Goal: Transaction & Acquisition: Purchase product/service

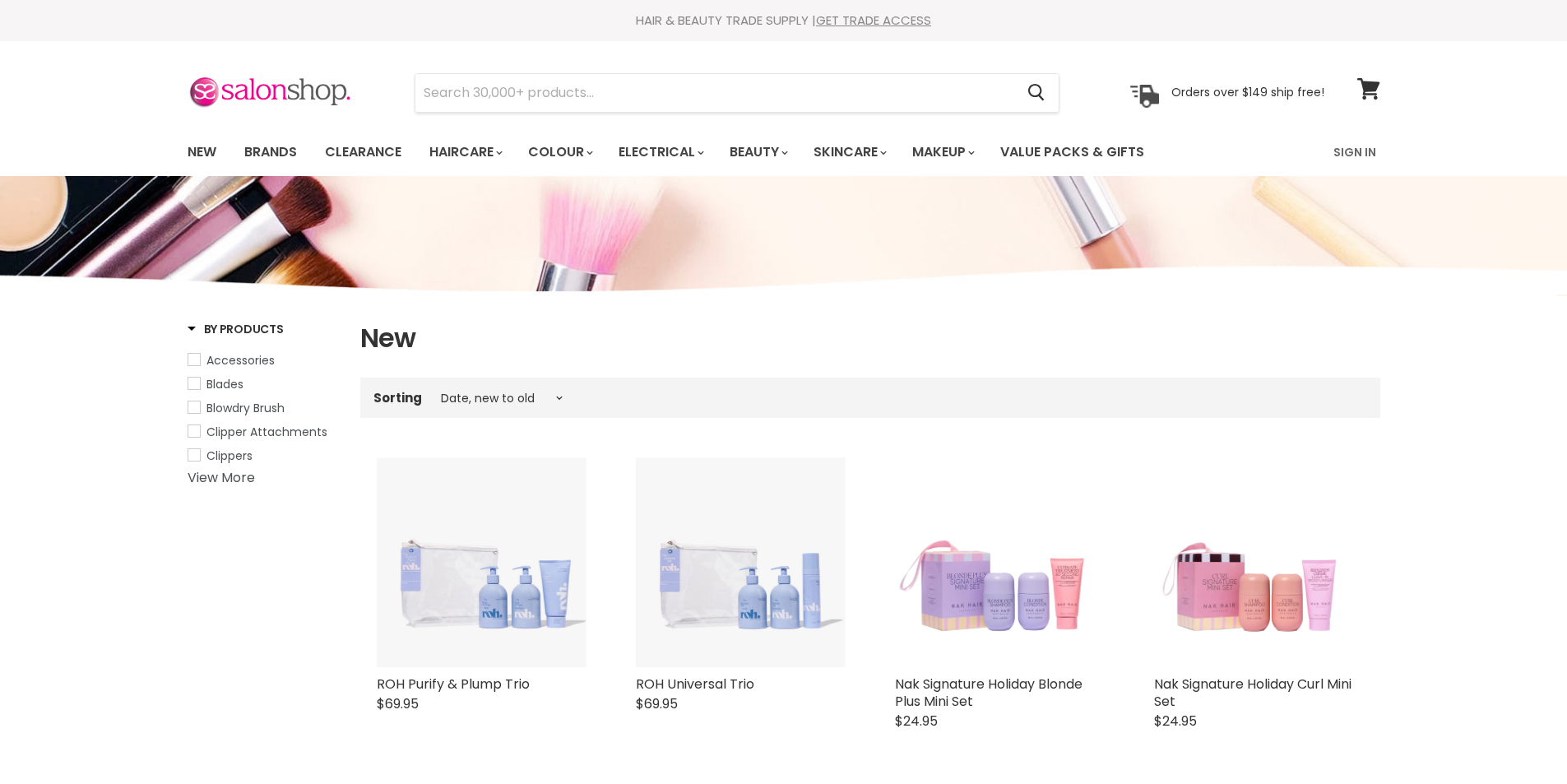
select select "created-descending"
click at [601, 105] on input "Search" at bounding box center [715, 93] width 599 height 38
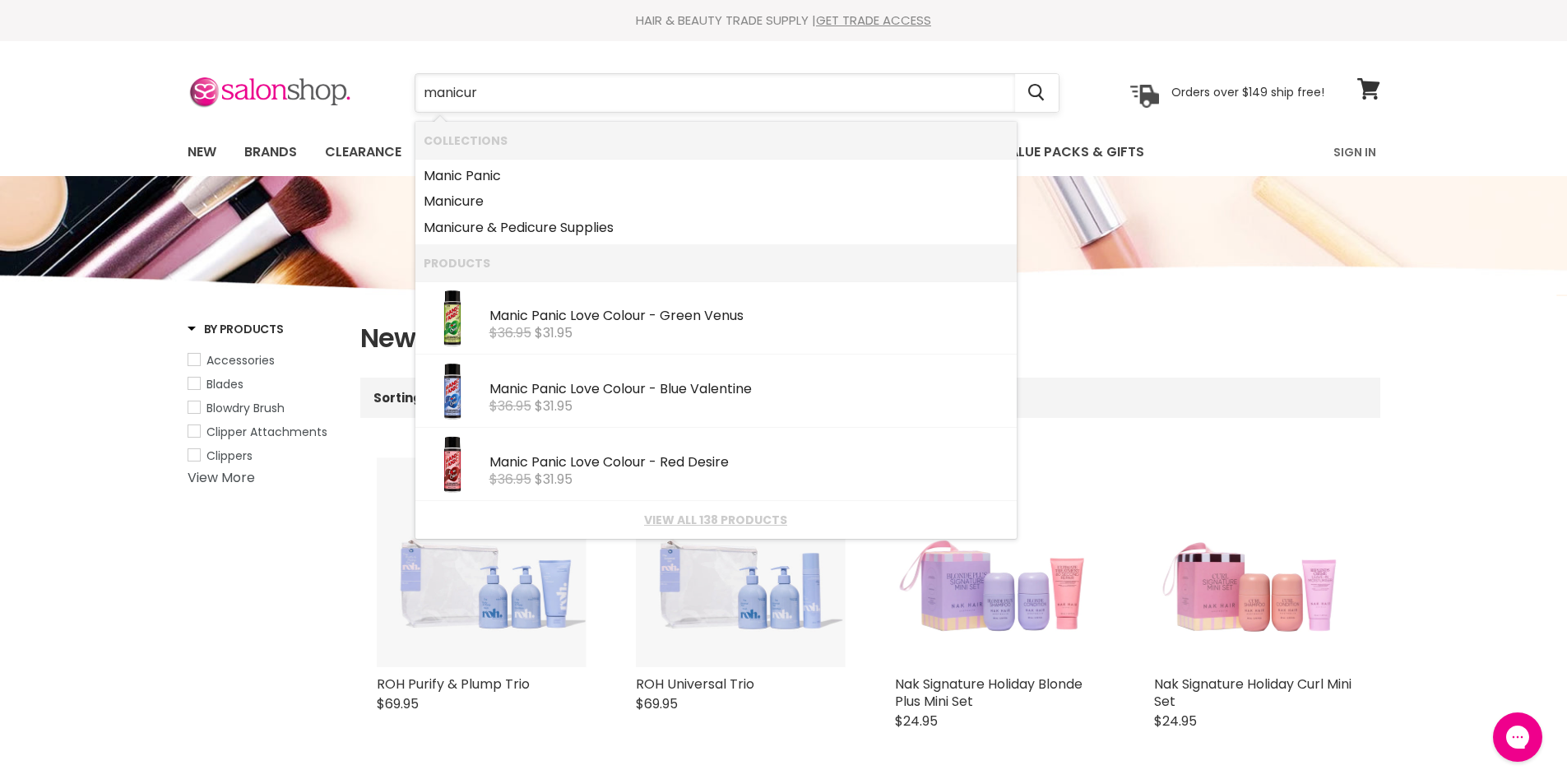
type input "manicure"
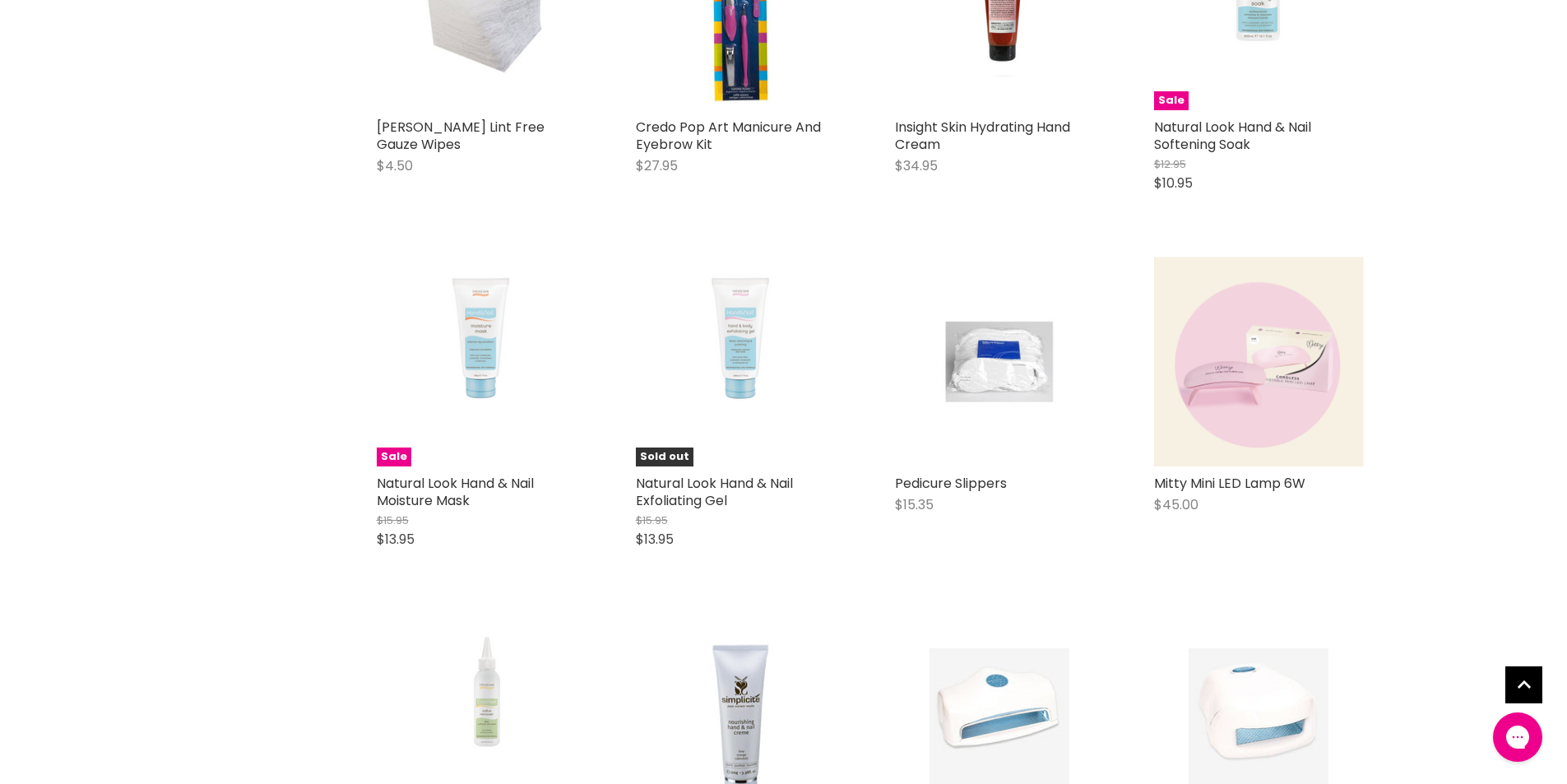
scroll to position [1480, 0]
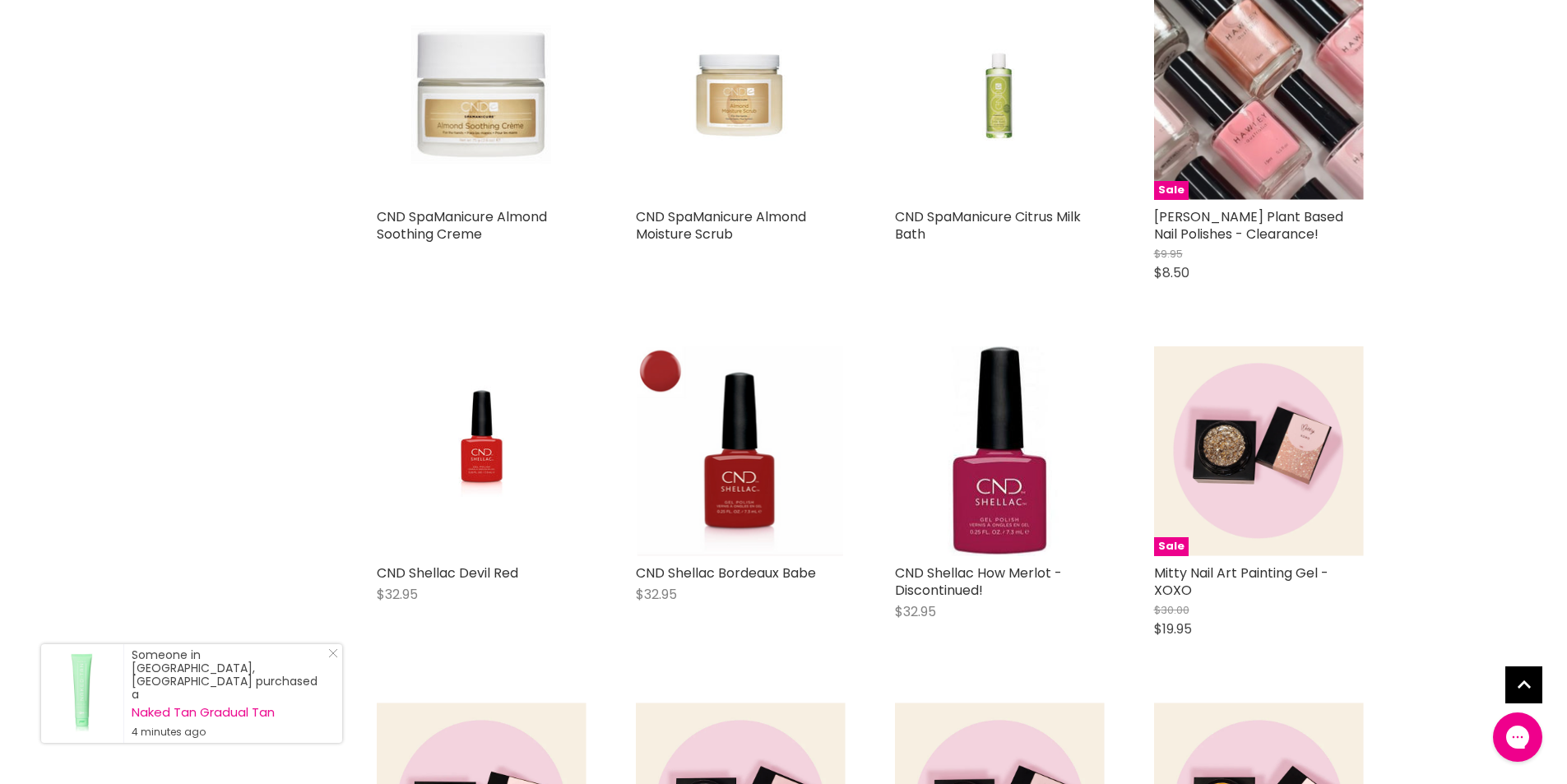
scroll to position [2138, 0]
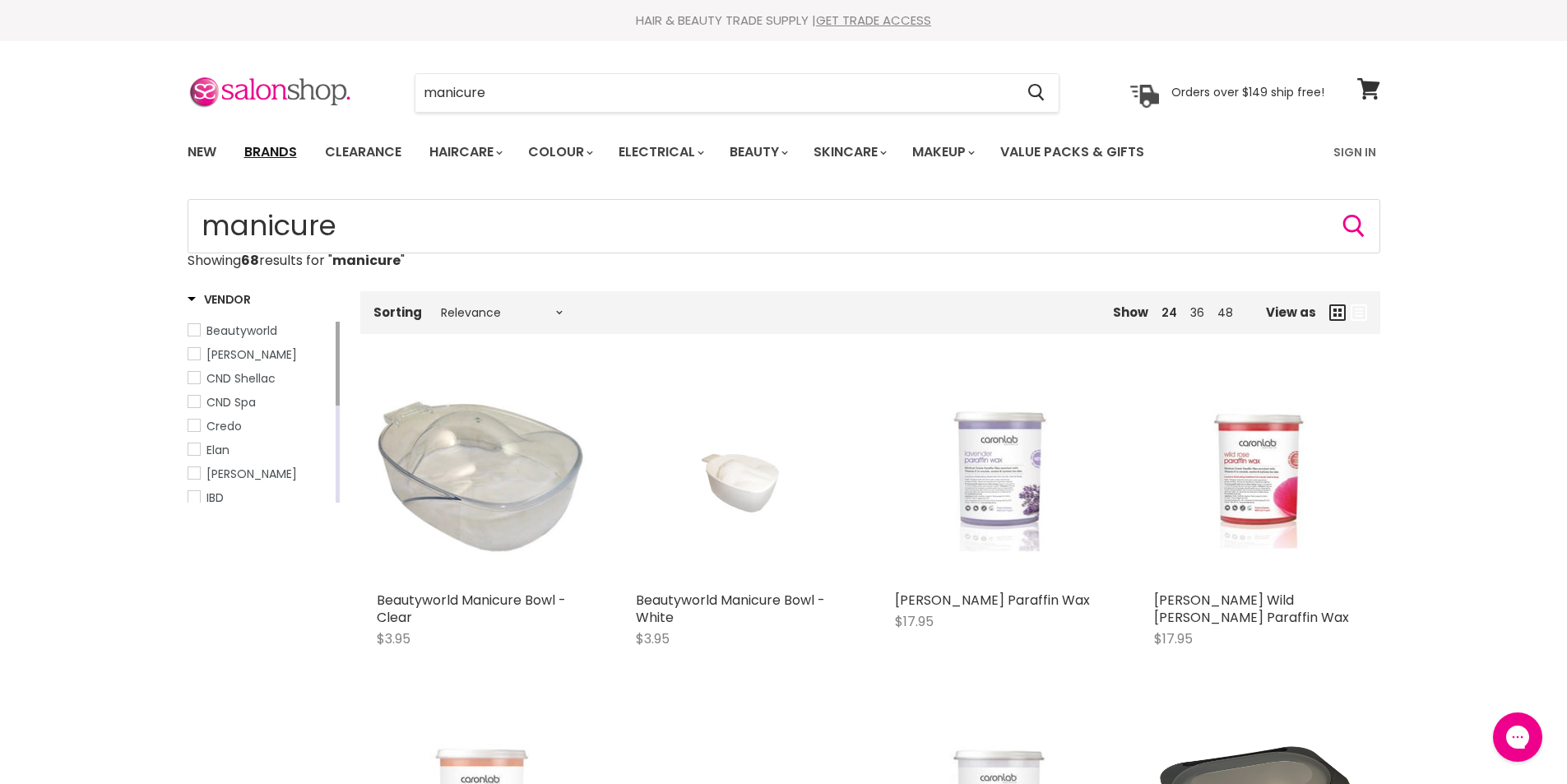
click at [274, 154] on link "Brands" at bounding box center [271, 152] width 78 height 34
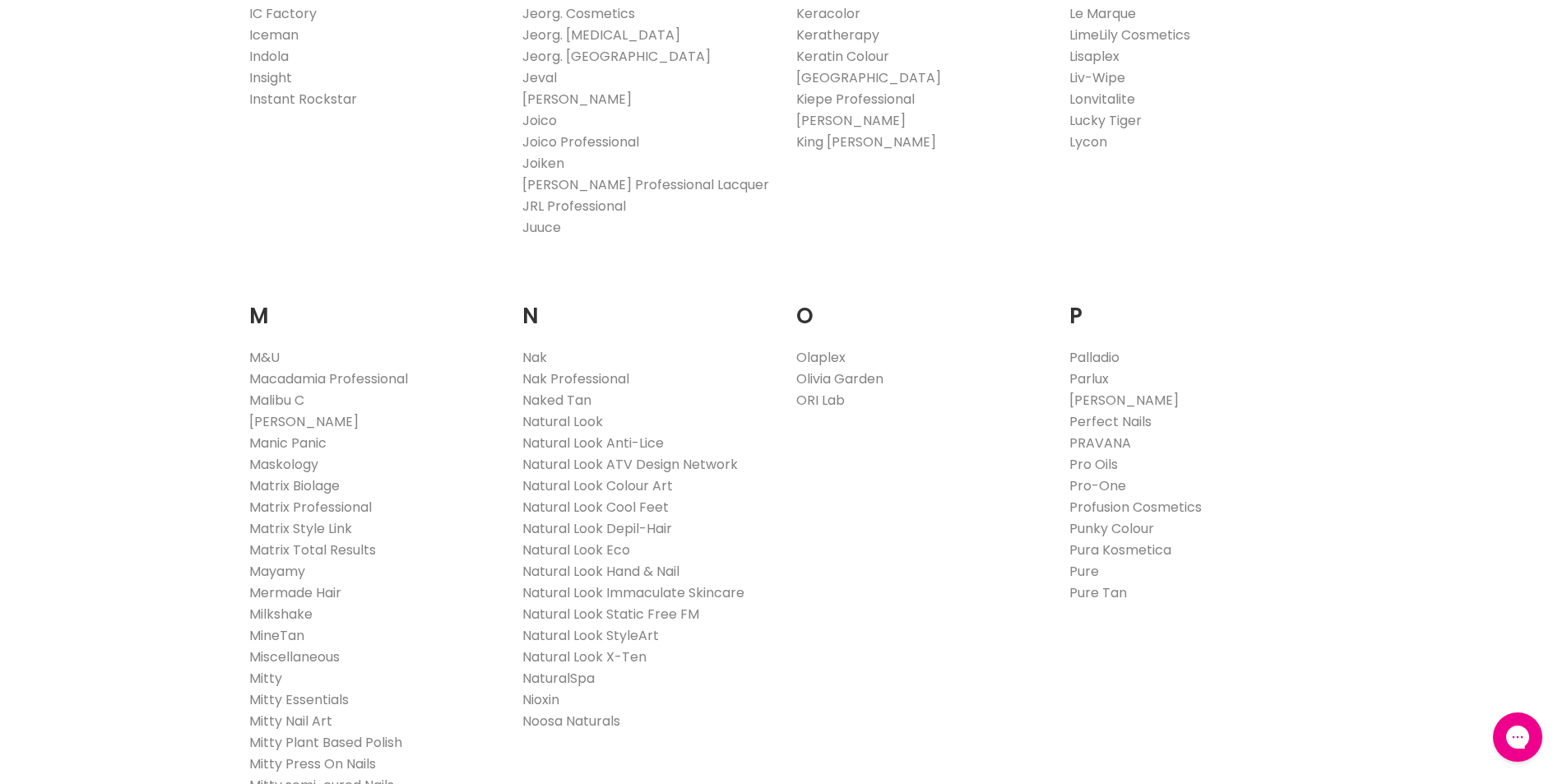
scroll to position [1809, 0]
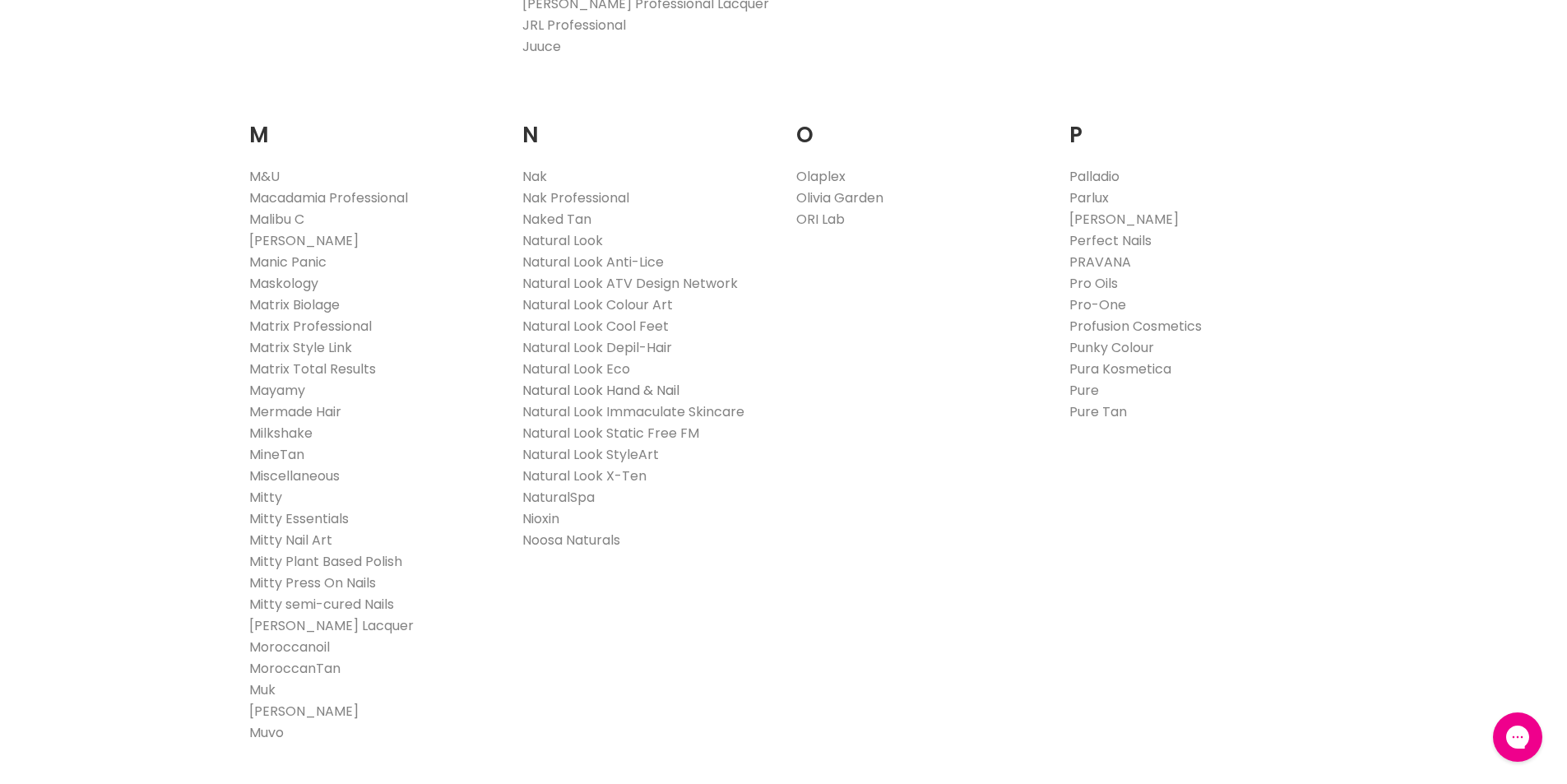
click at [658, 391] on link "Natural Look Hand & Nail" at bounding box center [601, 391] width 157 height 19
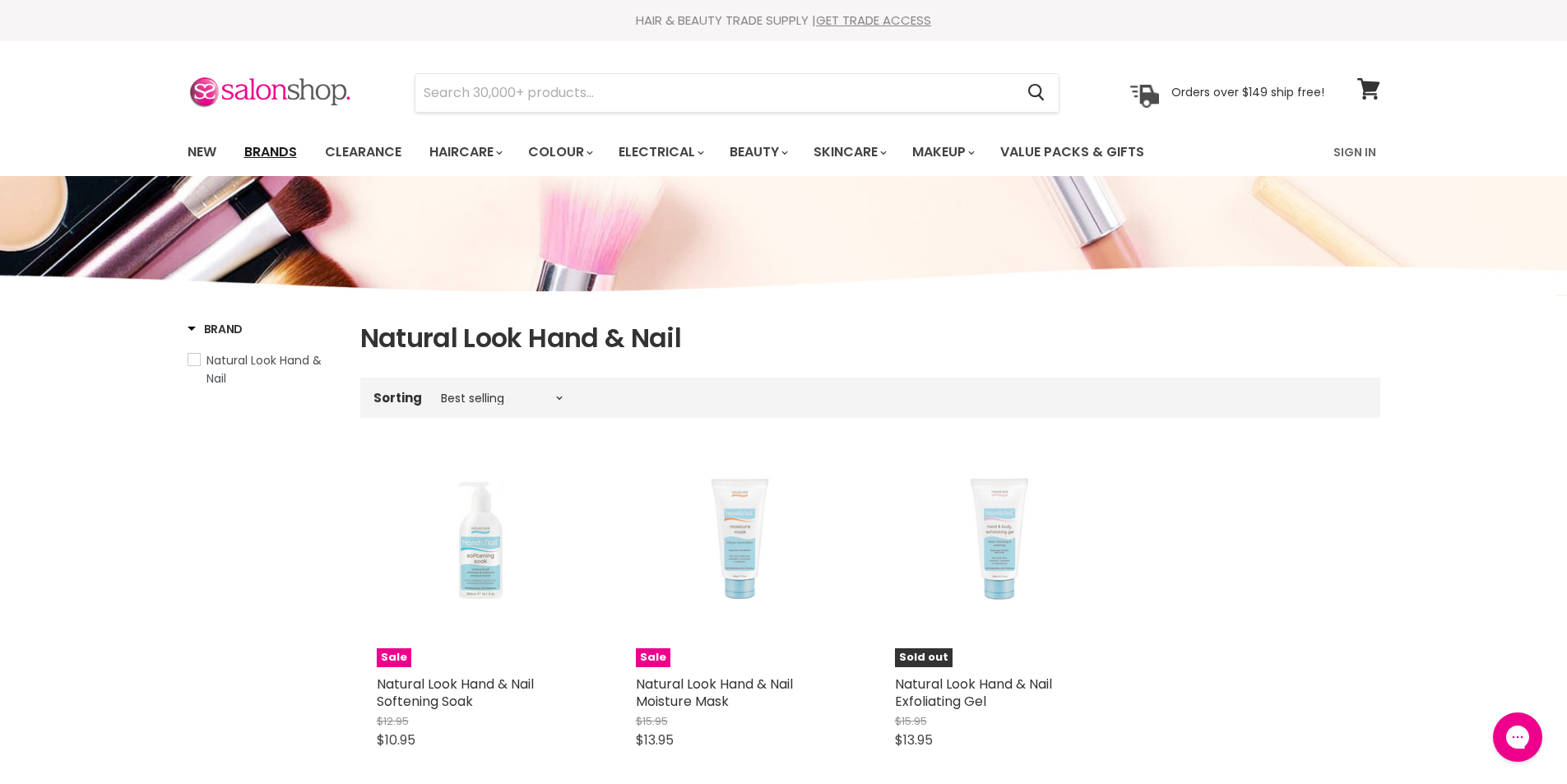
click at [265, 151] on link "Brands" at bounding box center [271, 152] width 78 height 34
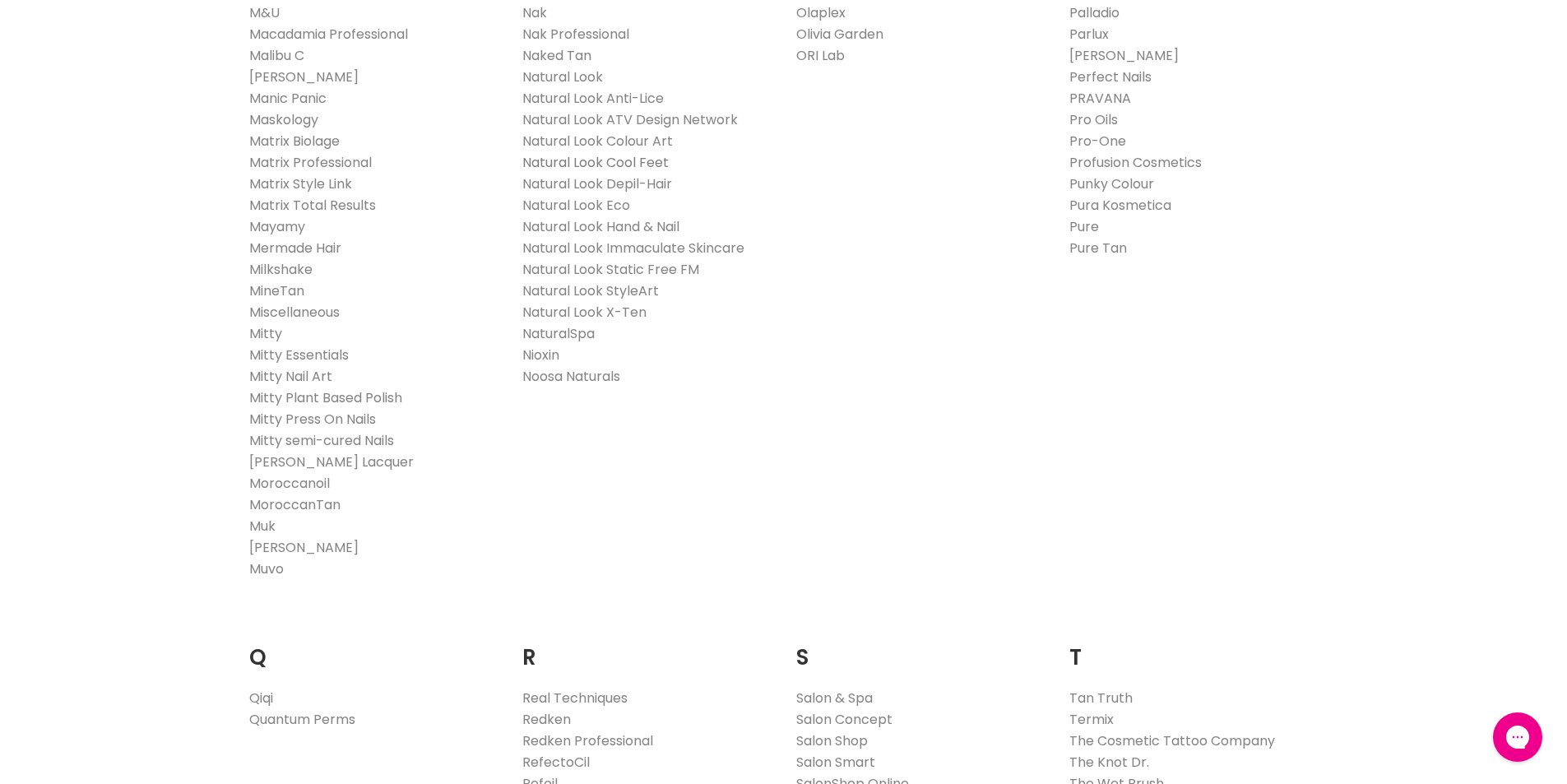
click at [628, 162] on link "Natural Look Cool Feet" at bounding box center [596, 162] width 146 height 19
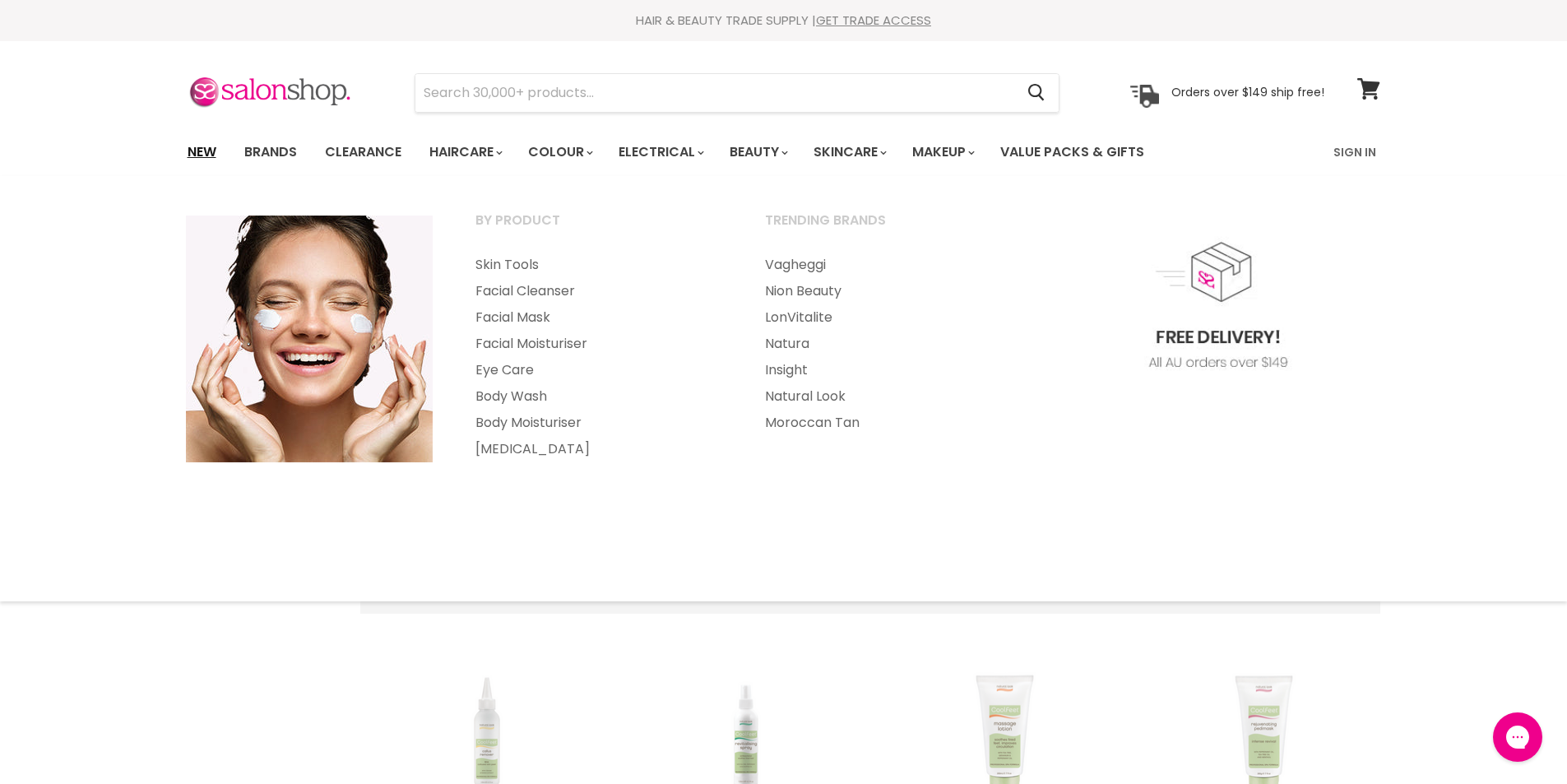
click at [205, 151] on link "New" at bounding box center [202, 152] width 53 height 34
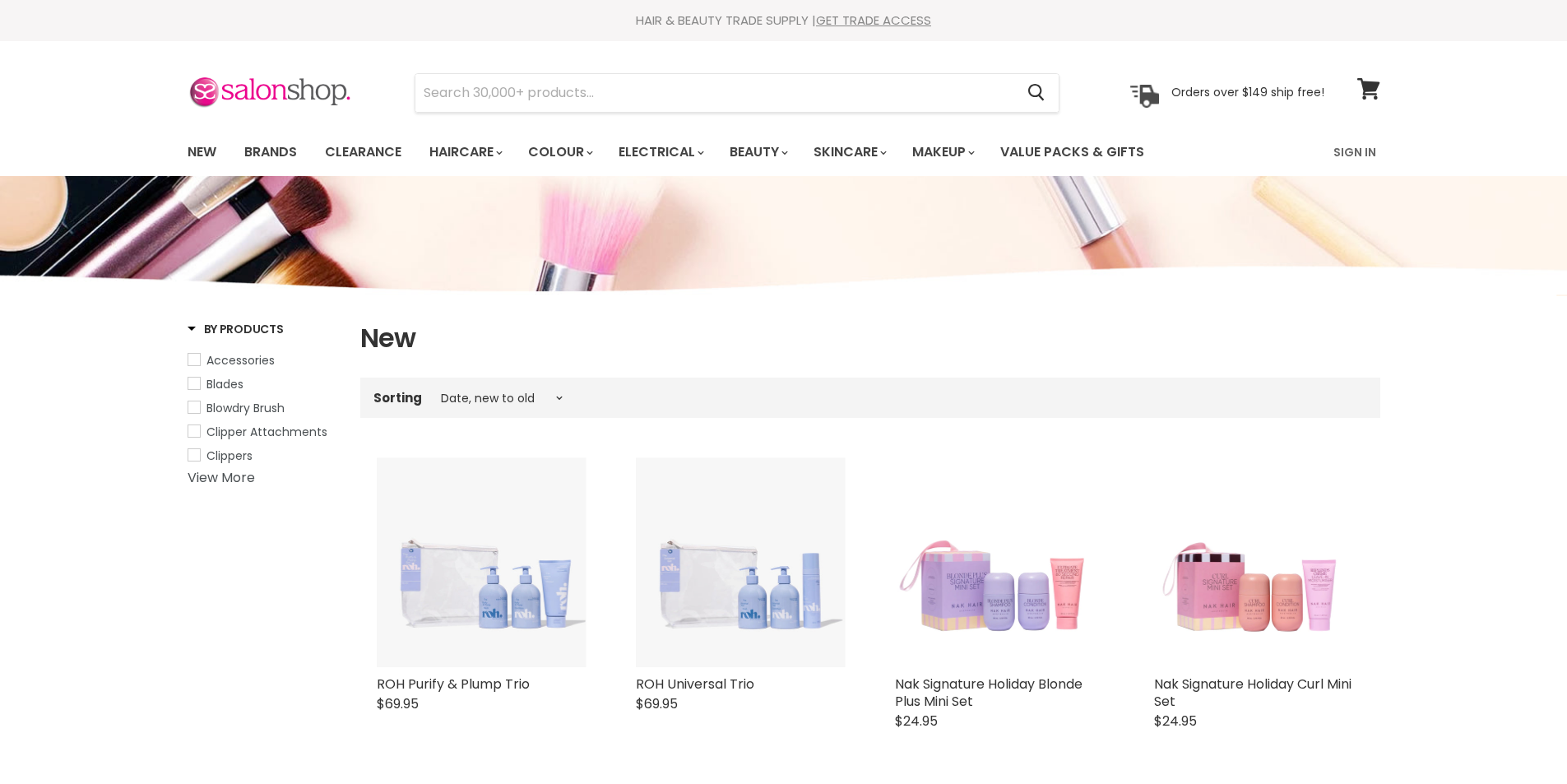
select select "created-descending"
